Goal: Transaction & Acquisition: Register for event/course

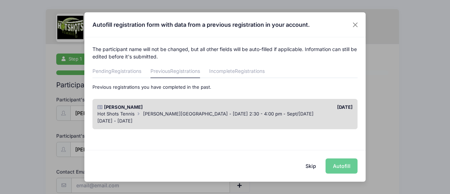
click at [245, 121] on div "[DATE] - [DATE]" at bounding box center [225, 121] width 256 height 7
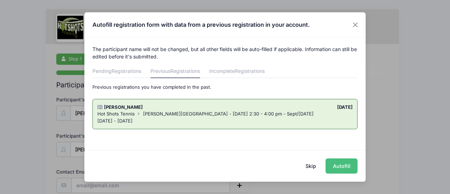
click at [339, 162] on button "Autofill" at bounding box center [342, 165] width 32 height 15
type input "[EMAIL_ADDRESS][DOMAIN_NAME]"
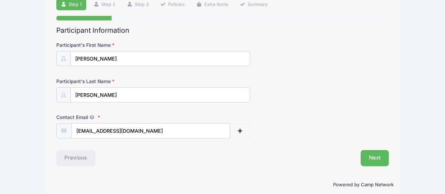
scroll to position [62, 0]
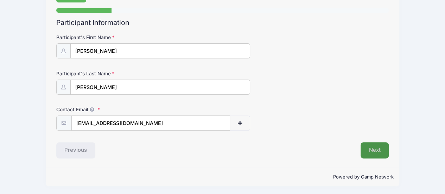
click at [379, 152] on button "Next" at bounding box center [375, 150] width 29 height 16
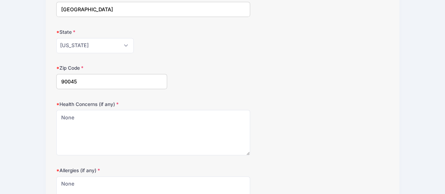
scroll to position [211, 0]
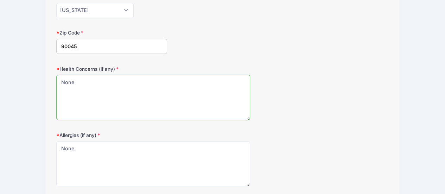
click at [189, 103] on textarea "None" at bounding box center [153, 97] width 194 height 45
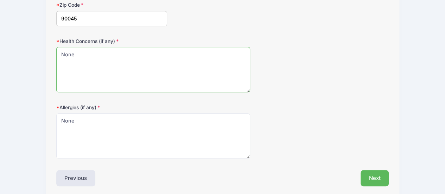
scroll to position [266, 0]
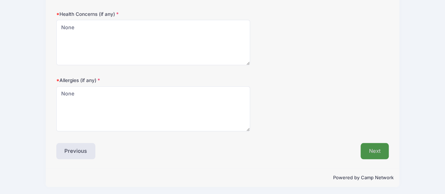
click at [361, 147] on button "Next" at bounding box center [375, 151] width 29 height 16
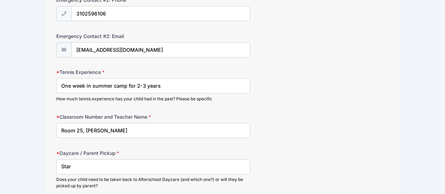
scroll to position [387, 0]
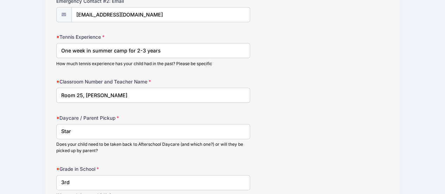
click at [186, 50] on input "One week in summer camp for 2-3 years" at bounding box center [153, 50] width 194 height 15
type input "One week in summer camp for 2-3 years & existing on-campus tennis classes"
click at [351, 93] on div "Classroom Number and Teacher Name Room 25, Ms Wang" at bounding box center [222, 90] width 333 height 25
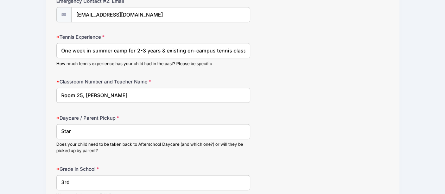
click at [82, 93] on input "Room 25, Ms Wang" at bounding box center [153, 95] width 194 height 15
type input "Room 25, Ms Wang"
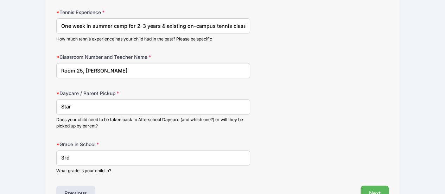
scroll to position [453, 0]
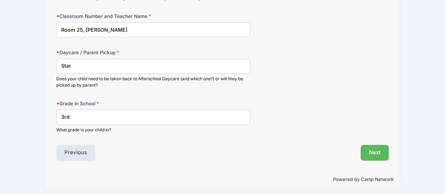
click at [119, 66] on input "Star" at bounding box center [153, 65] width 194 height 15
type input "Star/YS"
click at [377, 153] on button "Next" at bounding box center [375, 153] width 29 height 16
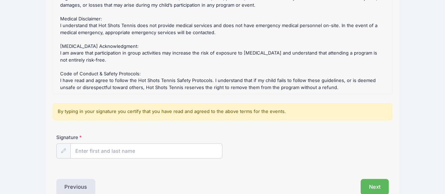
scroll to position [147, 0]
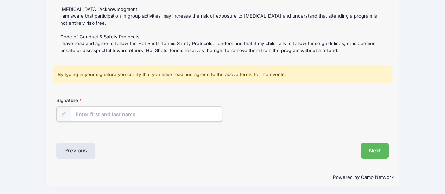
click at [144, 114] on input "Signature" at bounding box center [147, 114] width 152 height 15
type input "Yeling Hu"
click at [372, 148] on button "Next" at bounding box center [375, 150] width 29 height 16
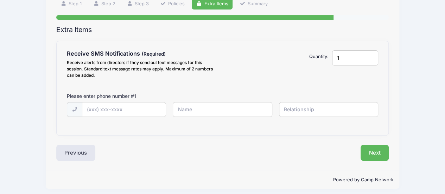
scroll to position [58, 0]
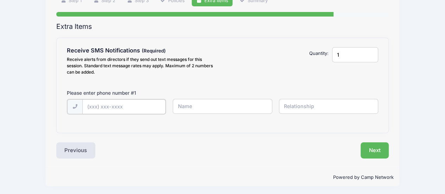
click at [138, 110] on input "text" at bounding box center [123, 106] width 83 height 15
type input "(818) 935-2321"
type input "Yeling Hu"
type input "Mother"
drag, startPoint x: 346, startPoint y: 57, endPoint x: 334, endPoint y: 55, distance: 12.8
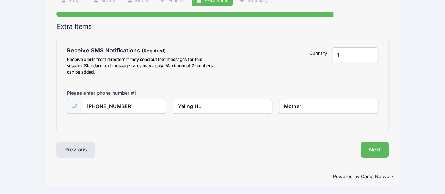
click at [334, 55] on input "1" at bounding box center [355, 54] width 46 height 15
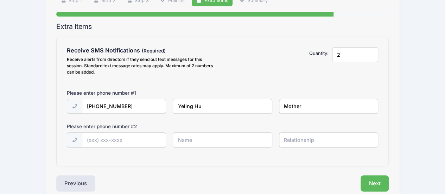
type input "2"
click at [132, 135] on input "text" at bounding box center [123, 140] width 83 height 15
type input "(310) 259-6106"
type input "Adolfo Cabera"
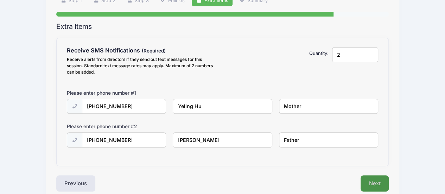
type input "Father"
click at [372, 183] on button "Next" at bounding box center [375, 183] width 29 height 16
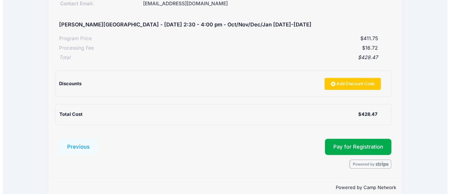
scroll to position [139, 0]
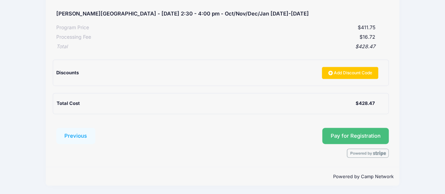
click at [357, 131] on button "Pay for Registration" at bounding box center [355, 136] width 67 height 16
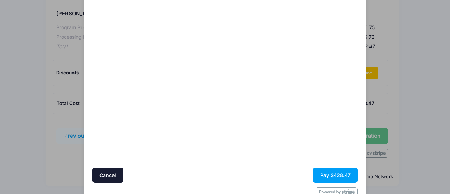
scroll to position [88, 0]
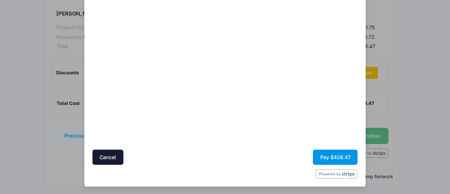
click at [335, 154] on button "Pay $428.47" at bounding box center [335, 157] width 45 height 15
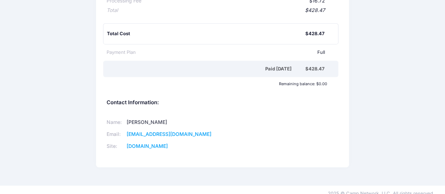
scroll to position [42, 0]
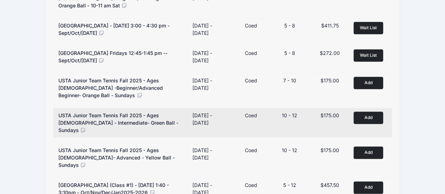
scroll to position [472, 0]
